Goal: Task Accomplishment & Management: Manage account settings

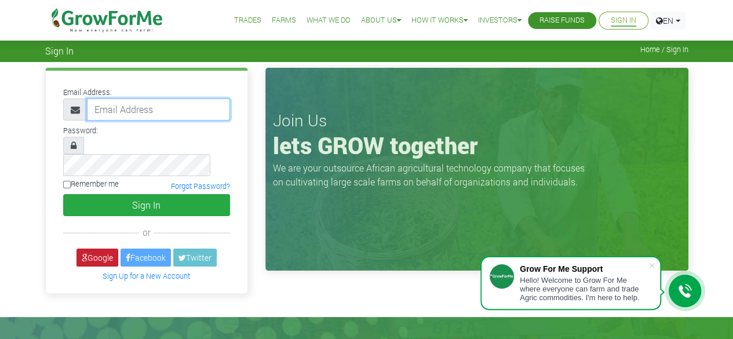
type input "50000"
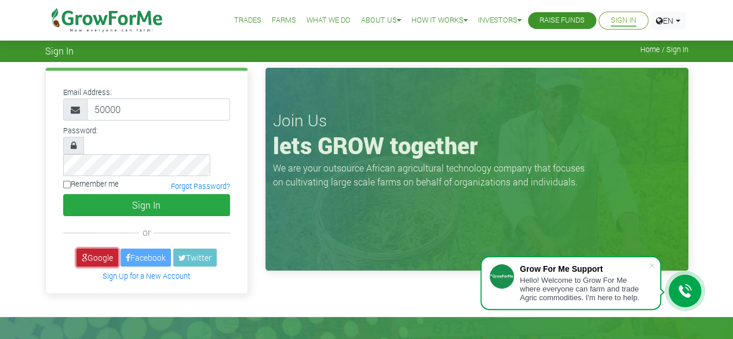
click at [101, 249] on link "Google" at bounding box center [97, 258] width 42 height 18
